Goal: Information Seeking & Learning: Learn about a topic

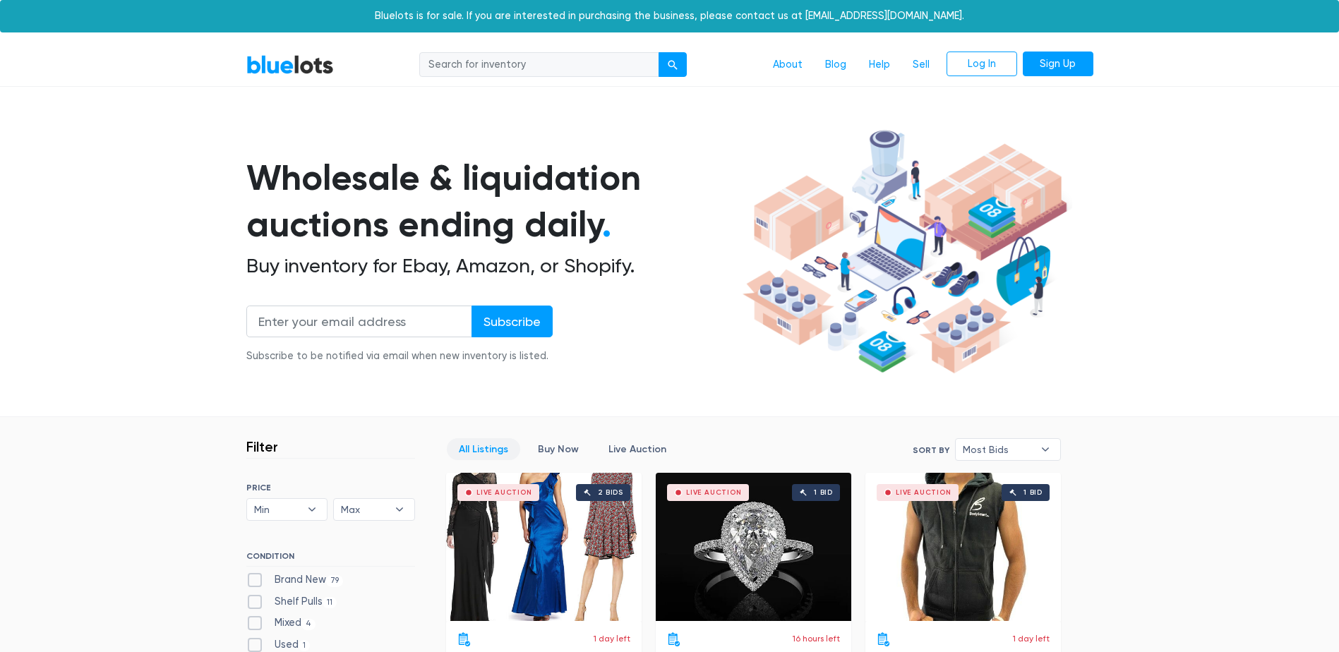
click at [684, 65] on button "submit" at bounding box center [672, 64] width 28 height 25
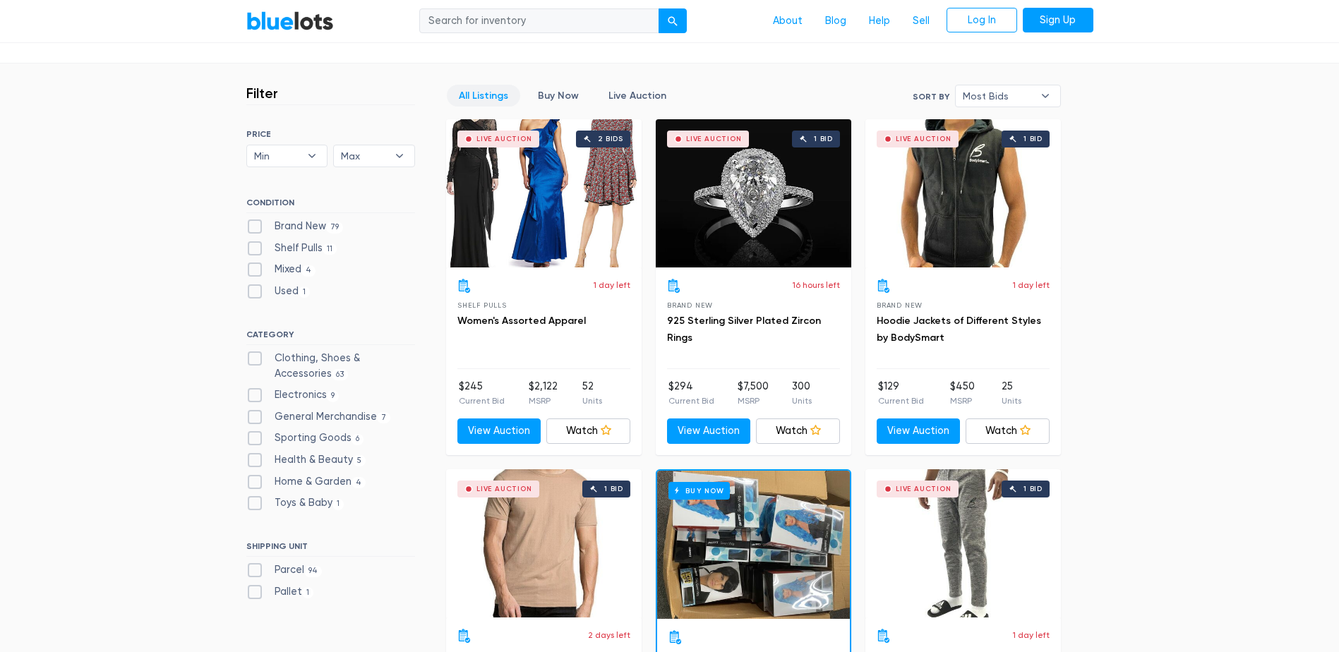
scroll to position [361, 0]
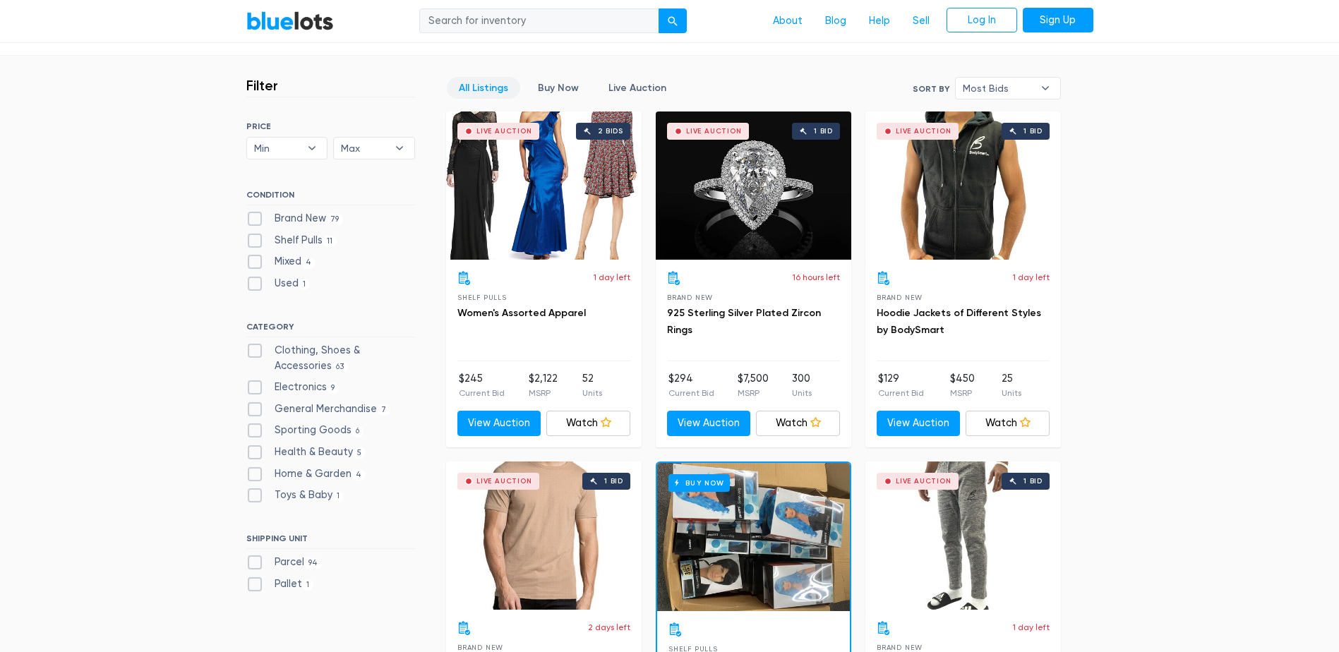
click at [254, 386] on label "Electronics 9" at bounding box center [292, 388] width 93 height 16
click at [254, 386] on input "Electronics 9" at bounding box center [250, 384] width 9 height 9
checkbox input "true"
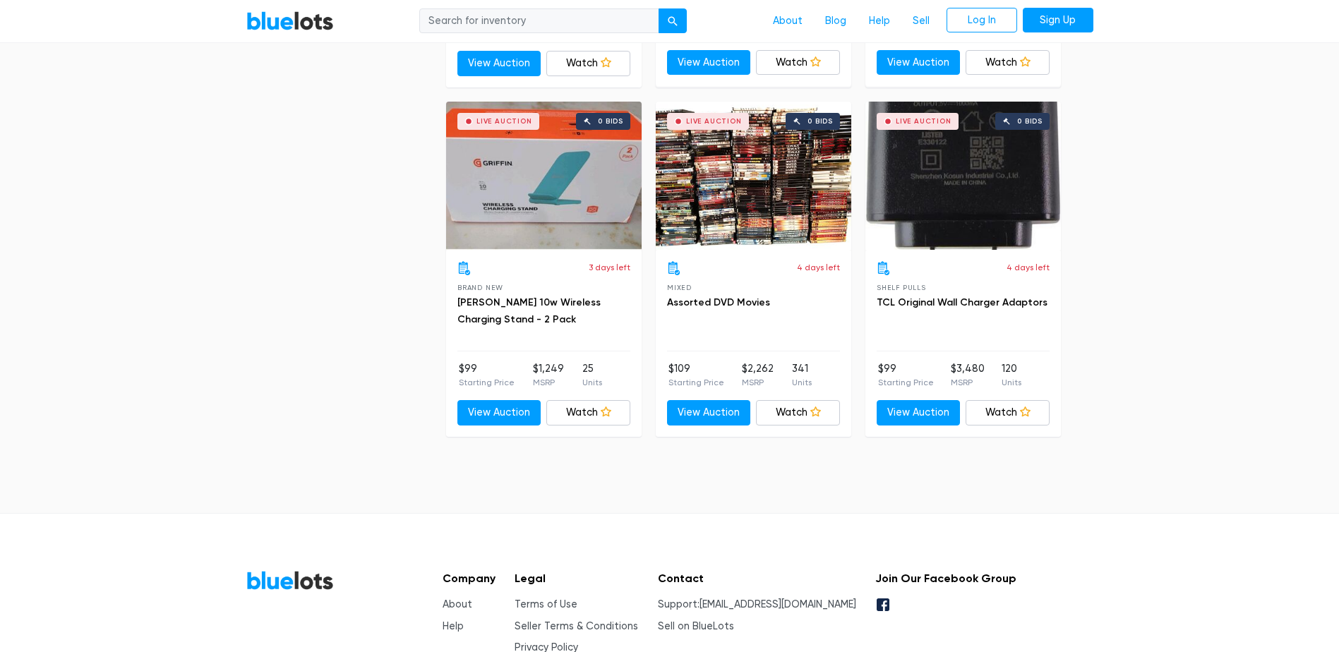
scroll to position [1517, 0]
